Goal: Transaction & Acquisition: Download file/media

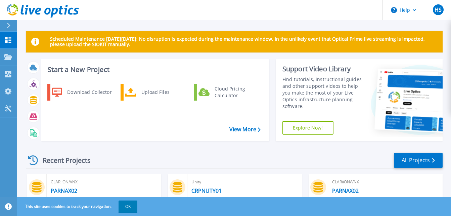
click at [77, 185] on span "CLARiiON/VNX" at bounding box center [104, 181] width 106 height 7
click at [7, 74] on icon at bounding box center [8, 74] width 6 height 6
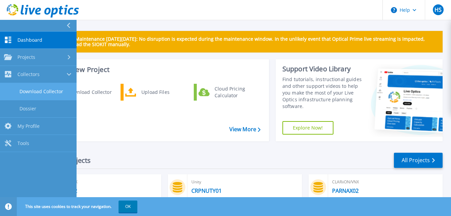
click at [50, 90] on link "Download Collector" at bounding box center [38, 91] width 77 height 17
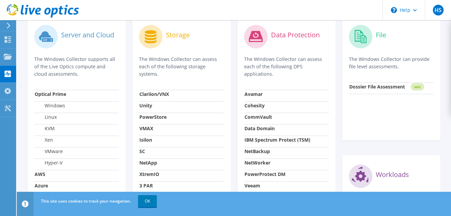
scroll to position [224, 0]
click at [170, 37] on label "Storage" at bounding box center [178, 34] width 24 height 7
click at [161, 94] on strong "Clariion/VNX" at bounding box center [154, 93] width 30 height 6
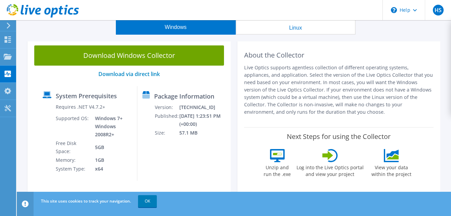
scroll to position [0, 0]
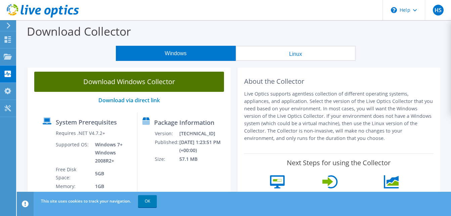
click at [156, 79] on link "Download Windows Collector" at bounding box center [129, 82] width 190 height 20
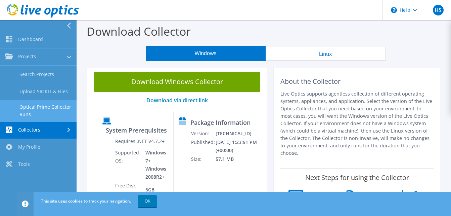
click at [48, 109] on link "Optical Prime Collector Runs" at bounding box center [38, 110] width 77 height 21
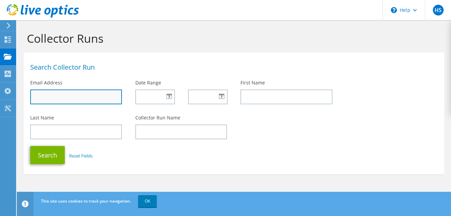
click at [73, 98] on input "text" at bounding box center [76, 96] width 92 height 15
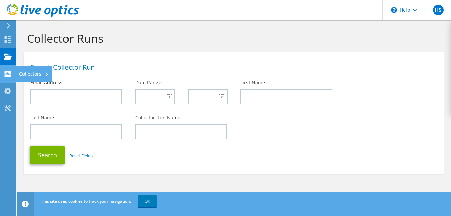
click at [6, 74] on use at bounding box center [8, 74] width 6 height 6
